Goal: Task Accomplishment & Management: Use online tool/utility

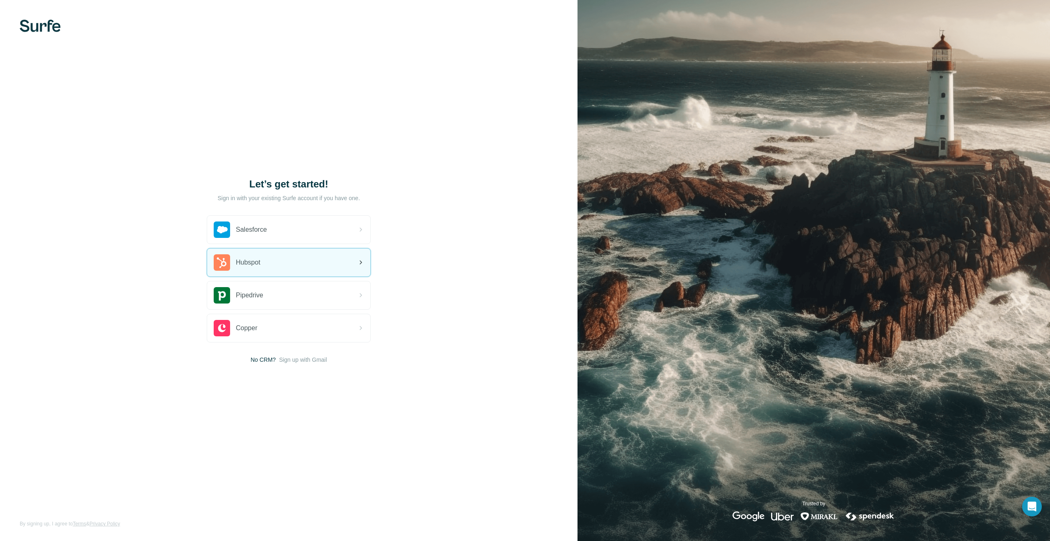
click at [290, 265] on div "Hubspot" at bounding box center [288, 263] width 163 height 28
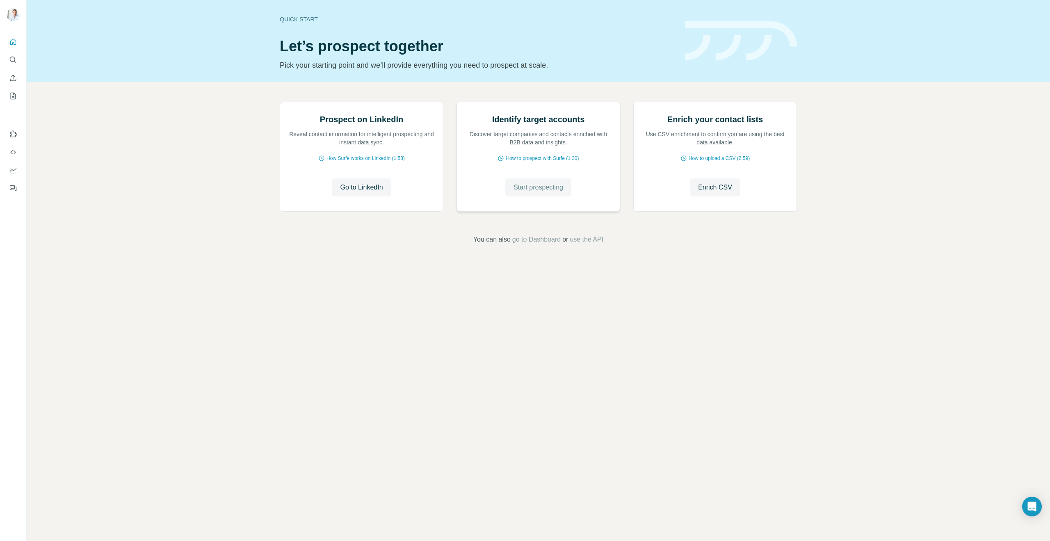
click at [537, 192] on span "Start prospecting" at bounding box center [539, 188] width 50 height 10
